Goal: Information Seeking & Learning: Learn about a topic

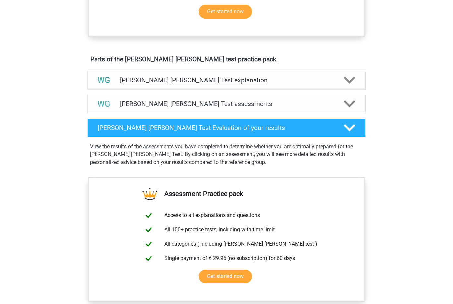
scroll to position [329, 0]
click at [229, 84] on h4 "[PERSON_NAME] [PERSON_NAME] Test explanation" at bounding box center [226, 80] width 213 height 8
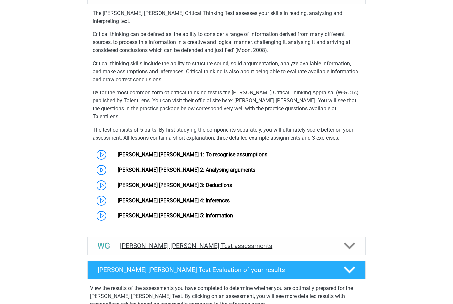
scroll to position [435, 0]
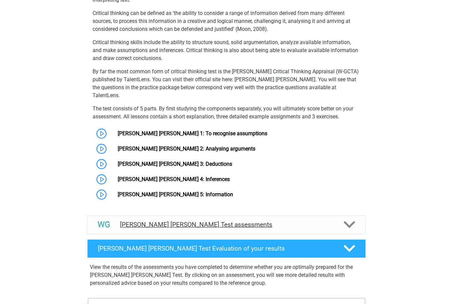
click at [234, 221] on h4 "Watson Glaser Test assessments" at bounding box center [226, 225] width 213 height 8
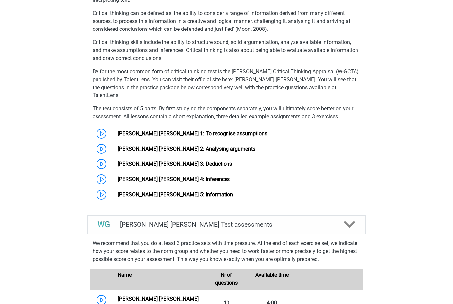
scroll to position [435, 0]
click at [234, 221] on h4 "Watson Glaser Test assessments" at bounding box center [226, 225] width 213 height 8
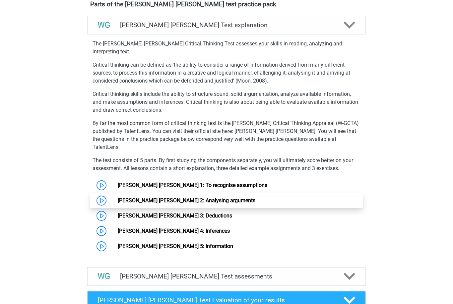
scroll to position [384, 0]
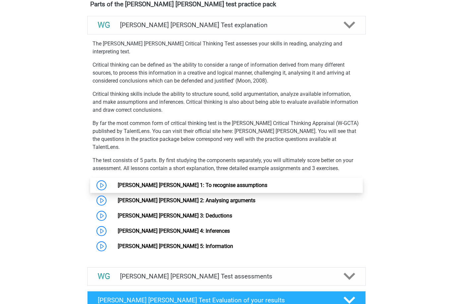
click at [199, 182] on link "[PERSON_NAME] [PERSON_NAME] 1: To recognise assumptions" at bounding box center [193, 185] width 150 height 6
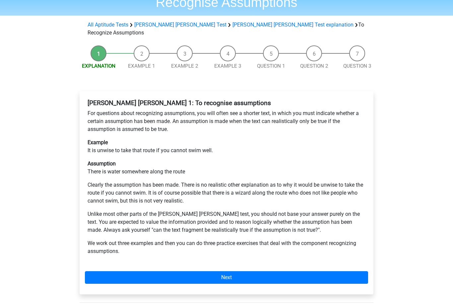
scroll to position [45, 0]
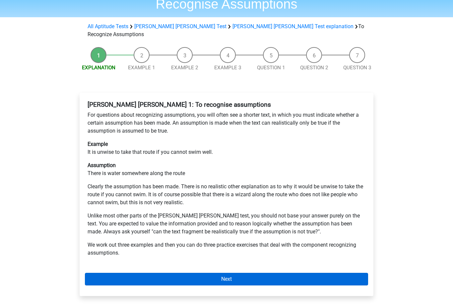
click at [182, 273] on link "Next" at bounding box center [226, 279] width 283 height 13
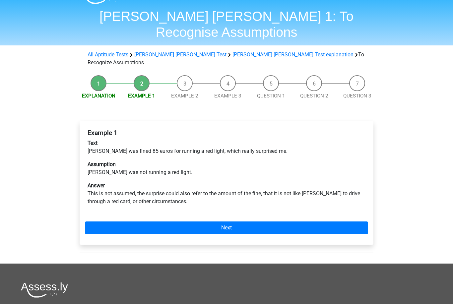
scroll to position [18, 0]
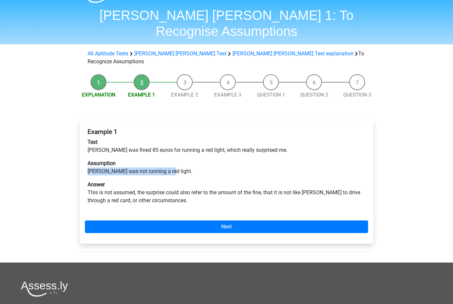
drag, startPoint x: 88, startPoint y: 146, endPoint x: 167, endPoint y: 151, distance: 79.2
click at [167, 160] on p "Assumption Peter was not running a red light." at bounding box center [227, 168] width 278 height 16
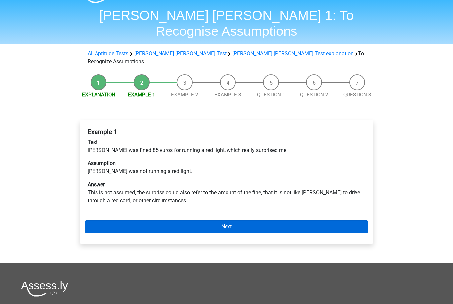
click at [147, 221] on link "Next" at bounding box center [226, 227] width 283 height 13
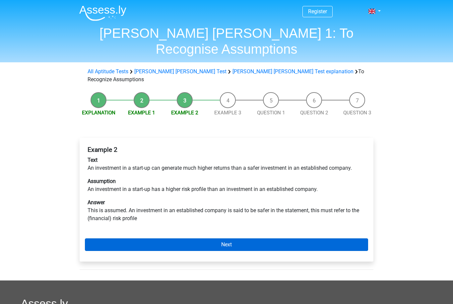
click at [189, 239] on link "Next" at bounding box center [226, 245] width 283 height 13
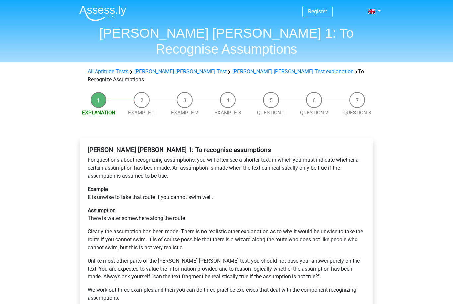
scroll to position [66, 0]
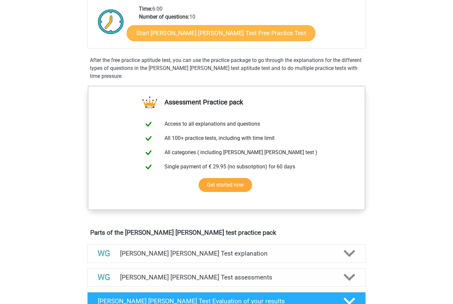
scroll to position [118, 0]
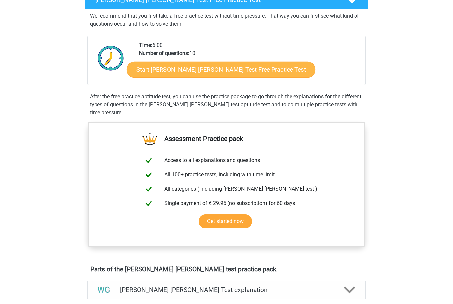
click at [180, 72] on link "Start Watson Glaser Test Free Practice Test" at bounding box center [221, 70] width 189 height 16
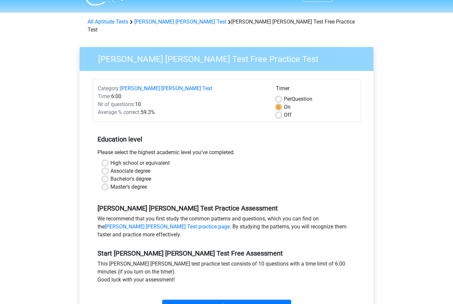
scroll to position [19, 0]
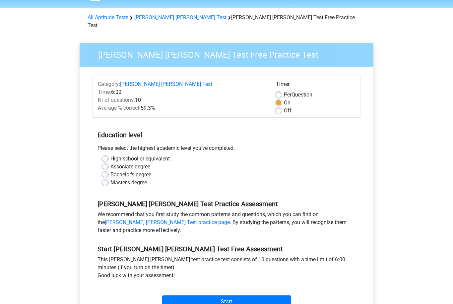
click at [138, 155] on label "High school or equivalent" at bounding box center [140, 159] width 59 height 8
click at [108, 155] on input "High school or equivalent" at bounding box center [105, 158] width 5 height 7
radio input "true"
click at [200, 296] on input "Start" at bounding box center [226, 302] width 129 height 13
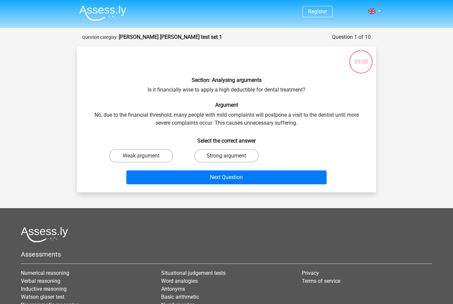
click at [207, 159] on label "Strong argument" at bounding box center [227, 155] width 64 height 13
click at [227, 159] on input "Strong argument" at bounding box center [229, 158] width 4 height 4
radio input "true"
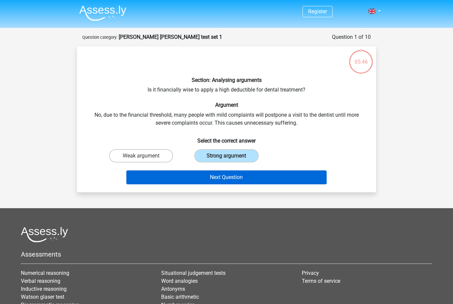
click at [209, 178] on button "Next Question" at bounding box center [226, 178] width 201 height 14
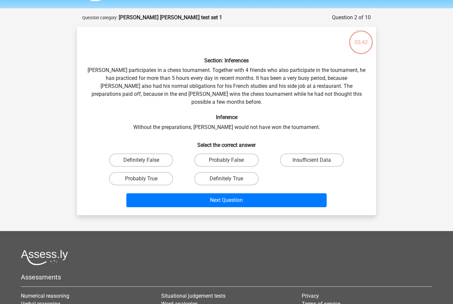
scroll to position [19, 0]
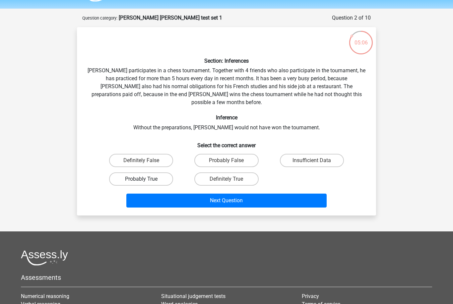
click at [163, 173] on label "Probably True" at bounding box center [141, 179] width 64 height 13
click at [146, 179] on input "Probably True" at bounding box center [143, 181] width 4 height 4
radio input "true"
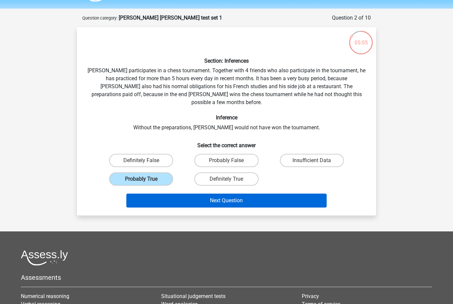
click at [182, 194] on button "Next Question" at bounding box center [226, 201] width 201 height 14
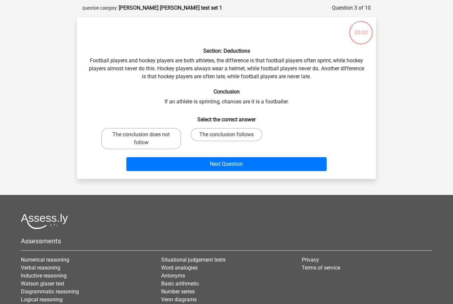
scroll to position [27, 0]
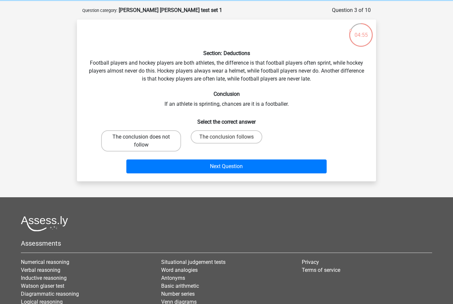
click at [164, 139] on label "The conclusion does not follow" at bounding box center [141, 140] width 80 height 21
click at [146, 139] on input "The conclusion does not follow" at bounding box center [143, 139] width 4 height 4
radio input "true"
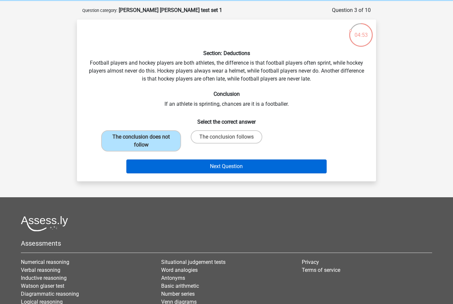
click at [176, 168] on button "Next Question" at bounding box center [226, 167] width 201 height 14
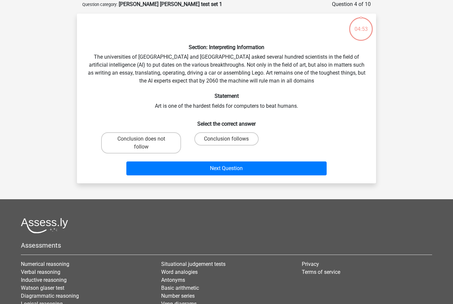
scroll to position [33, 0]
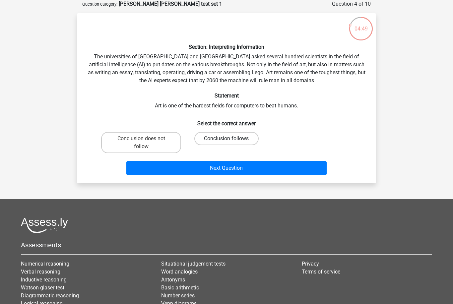
click at [218, 139] on label "Conclusion follows" at bounding box center [227, 138] width 64 height 13
click at [227, 139] on input "Conclusion follows" at bounding box center [229, 141] width 4 height 4
radio input "true"
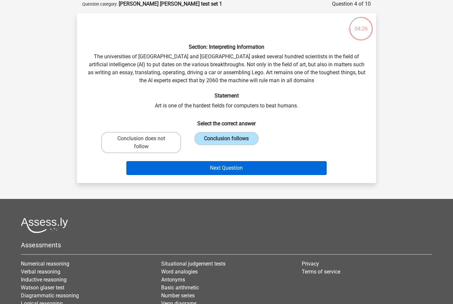
click at [198, 169] on button "Next Question" at bounding box center [226, 168] width 201 height 14
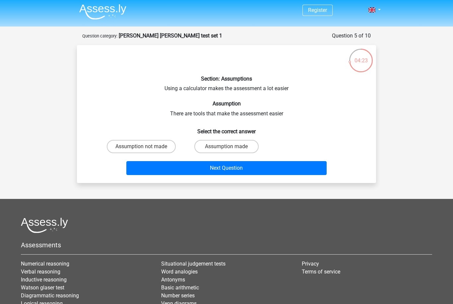
scroll to position [0, 0]
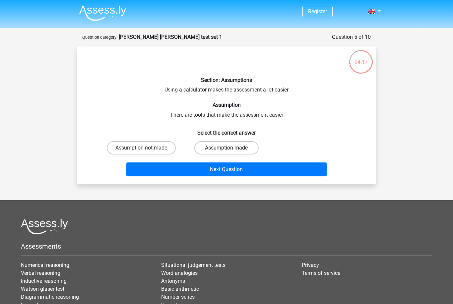
click at [212, 150] on label "Assumption made" at bounding box center [227, 147] width 64 height 13
click at [227, 150] on input "Assumption made" at bounding box center [229, 150] width 4 height 4
radio input "true"
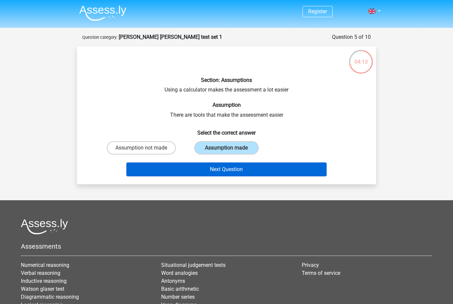
click at [213, 175] on button "Next Question" at bounding box center [226, 170] width 201 height 14
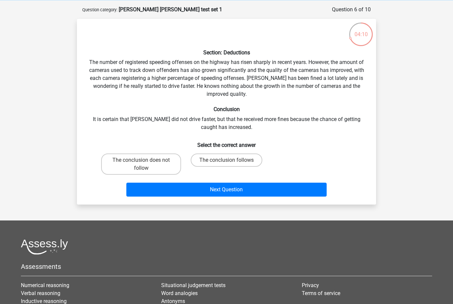
scroll to position [25, 0]
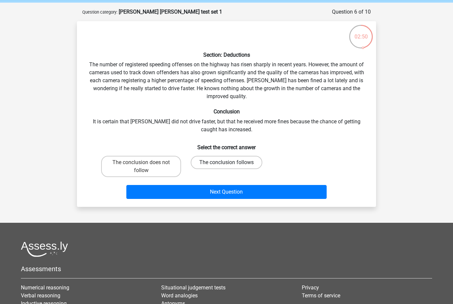
click at [234, 164] on label "The conclusion follows" at bounding box center [227, 162] width 72 height 13
click at [231, 164] on input "The conclusion follows" at bounding box center [229, 165] width 4 height 4
radio input "true"
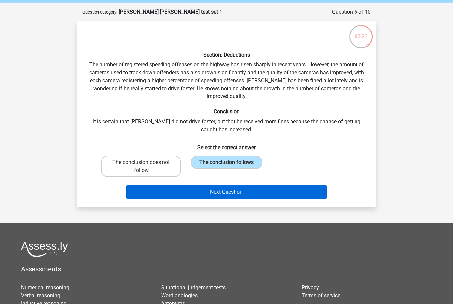
click at [136, 196] on button "Next Question" at bounding box center [226, 192] width 201 height 14
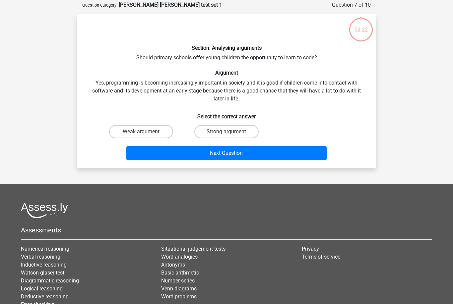
scroll to position [33, 0]
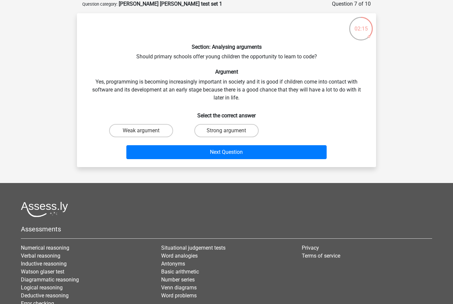
click at [146, 132] on input "Weak argument" at bounding box center [143, 133] width 4 height 4
radio input "true"
click at [215, 127] on label "Strong argument" at bounding box center [227, 130] width 64 height 13
click at [227, 131] on input "Strong argument" at bounding box center [229, 133] width 4 height 4
radio input "true"
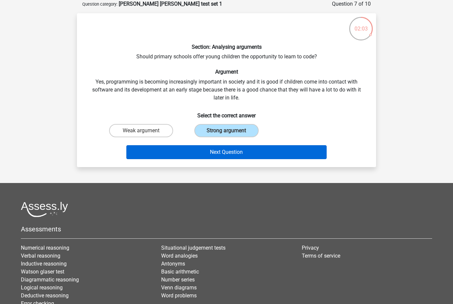
click at [162, 155] on button "Next Question" at bounding box center [226, 152] width 201 height 14
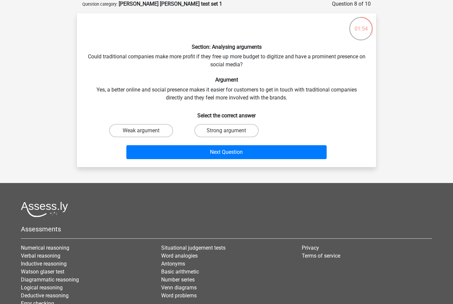
click at [142, 132] on input "Weak argument" at bounding box center [143, 133] width 4 height 4
radio input "true"
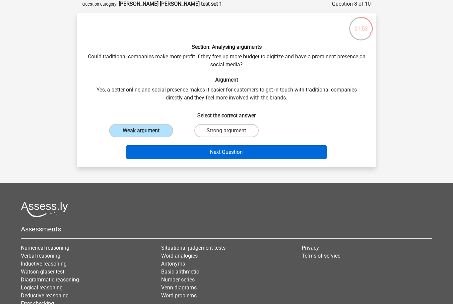
click at [178, 152] on button "Next Question" at bounding box center [226, 152] width 201 height 14
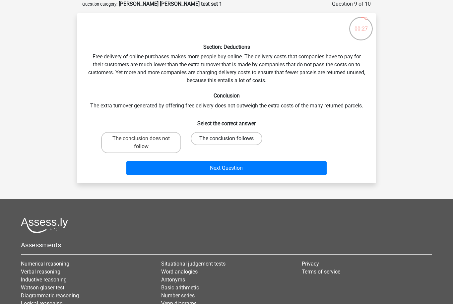
click at [207, 138] on label "The conclusion follows" at bounding box center [227, 138] width 72 height 13
click at [227, 139] on input "The conclusion follows" at bounding box center [229, 141] width 4 height 4
radio input "true"
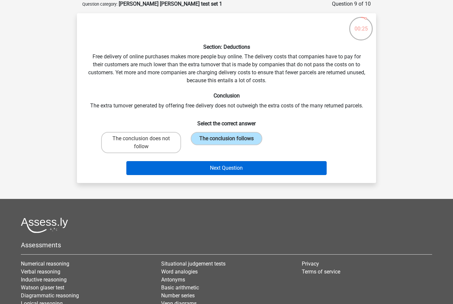
click at [158, 167] on button "Next Question" at bounding box center [226, 168] width 201 height 14
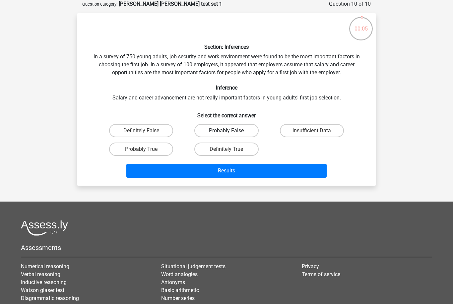
click at [212, 132] on label "Probably False" at bounding box center [227, 130] width 64 height 13
click at [227, 132] on input "Probably False" at bounding box center [229, 133] width 4 height 4
radio input "true"
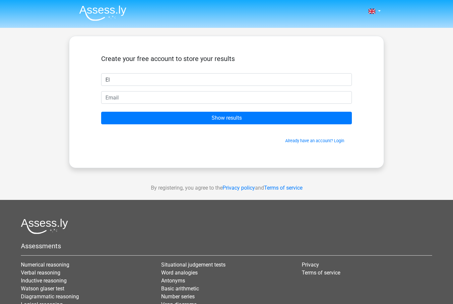
scroll to position [33, 0]
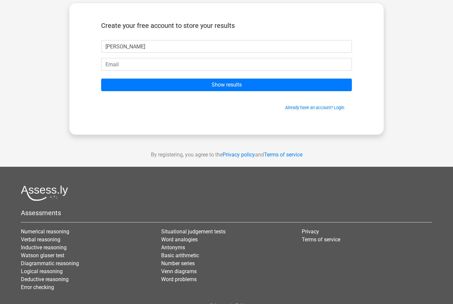
type input "[PERSON_NAME]"
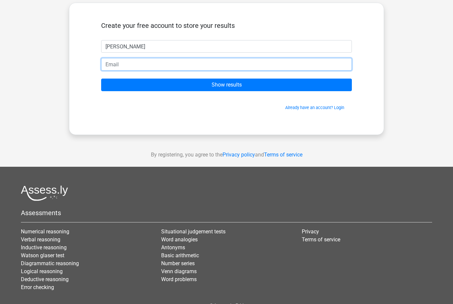
click at [169, 69] on input "email" at bounding box center [226, 64] width 251 height 13
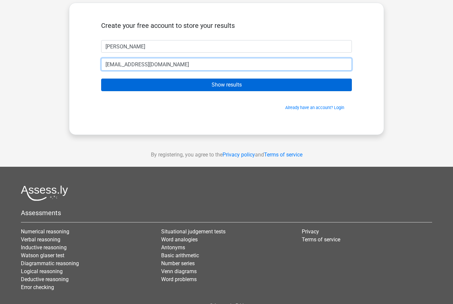
type input "elise_nehir@icloud.com"
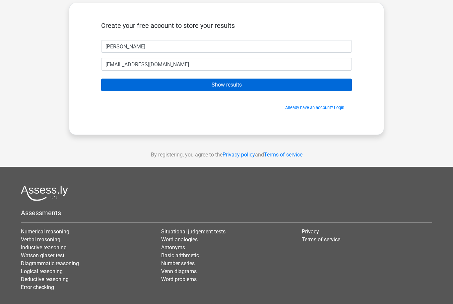
click at [282, 83] on input "Show results" at bounding box center [226, 85] width 251 height 13
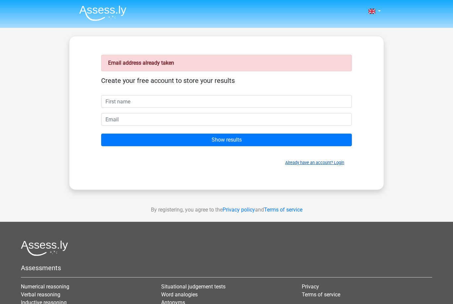
click at [322, 162] on link "Already have an account? Login" at bounding box center [314, 162] width 59 height 5
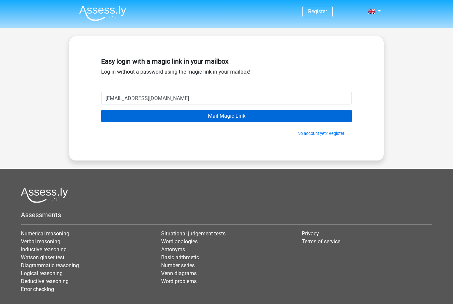
type input "elise_nehir@icloud.com"
click at [203, 121] on input "Mail Magic Link" at bounding box center [226, 116] width 251 height 13
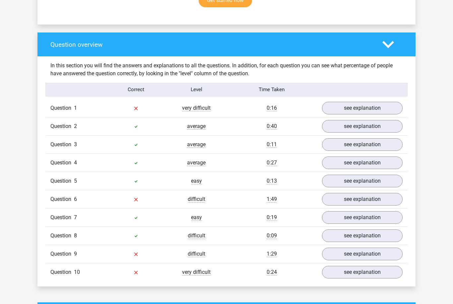
scroll to position [500, 0]
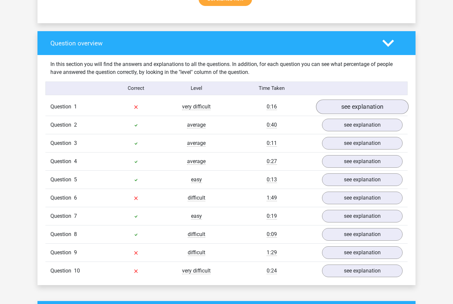
click at [374, 104] on link "see explanation" at bounding box center [362, 107] width 93 height 15
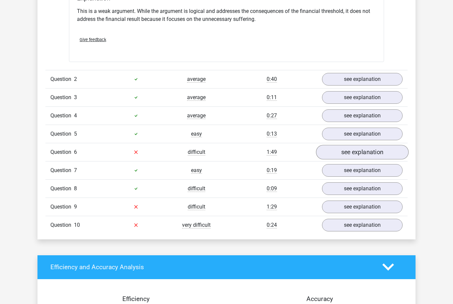
click at [377, 147] on link "see explanation" at bounding box center [362, 152] width 93 height 15
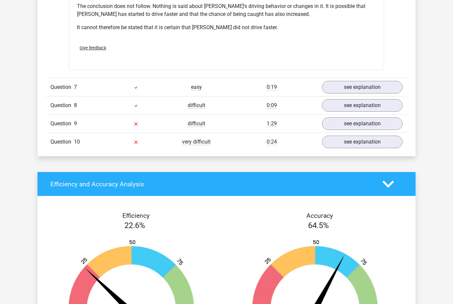
scroll to position [1024, 0]
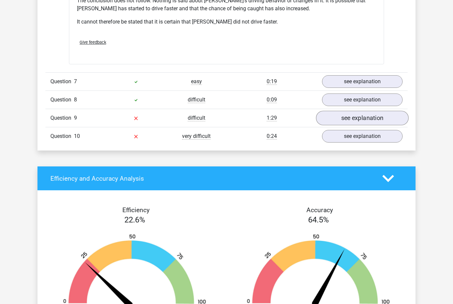
click at [373, 111] on link "see explanation" at bounding box center [362, 118] width 93 height 15
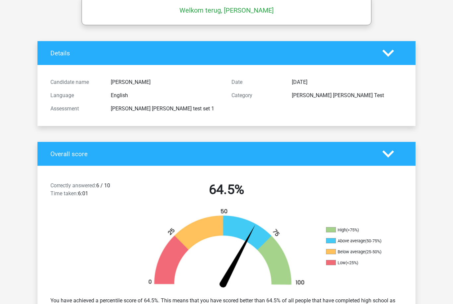
scroll to position [0, 0]
